Goal: Find specific page/section: Find specific page/section

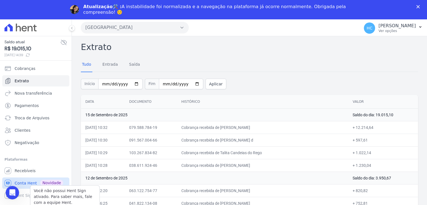
click at [22, 184] on span "Conta Hent" at bounding box center [26, 183] width 22 height 6
